Goal: Navigation & Orientation: Find specific page/section

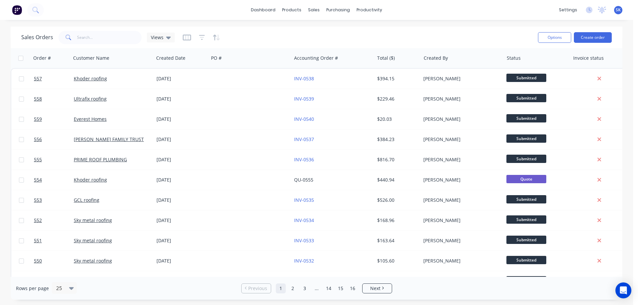
click at [15, 7] on img at bounding box center [17, 10] width 10 height 10
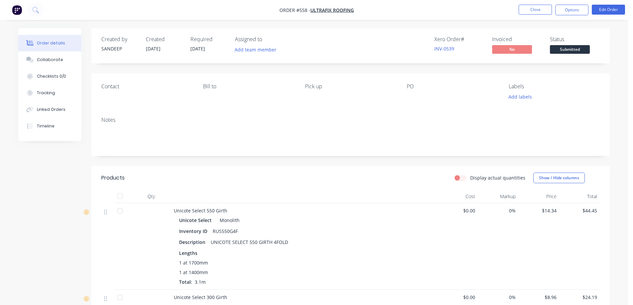
scroll to position [545, 0]
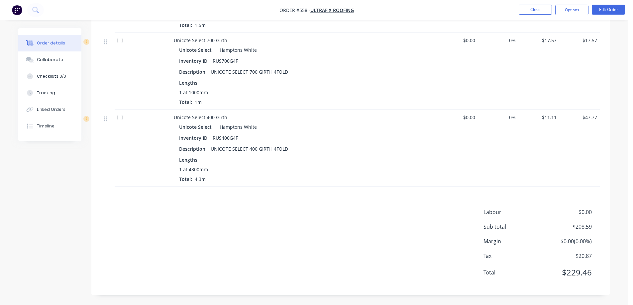
click at [18, 14] on img "button" at bounding box center [17, 10] width 10 height 10
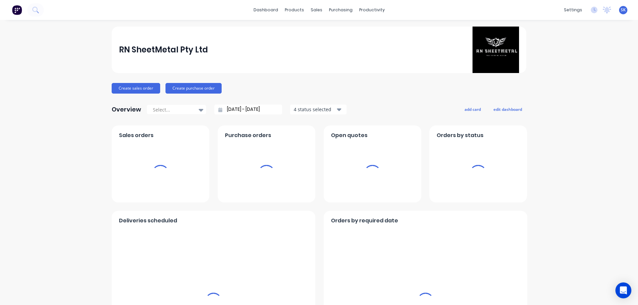
click at [15, 11] on img at bounding box center [17, 10] width 10 height 10
